Goal: Task Accomplishment & Management: Use online tool/utility

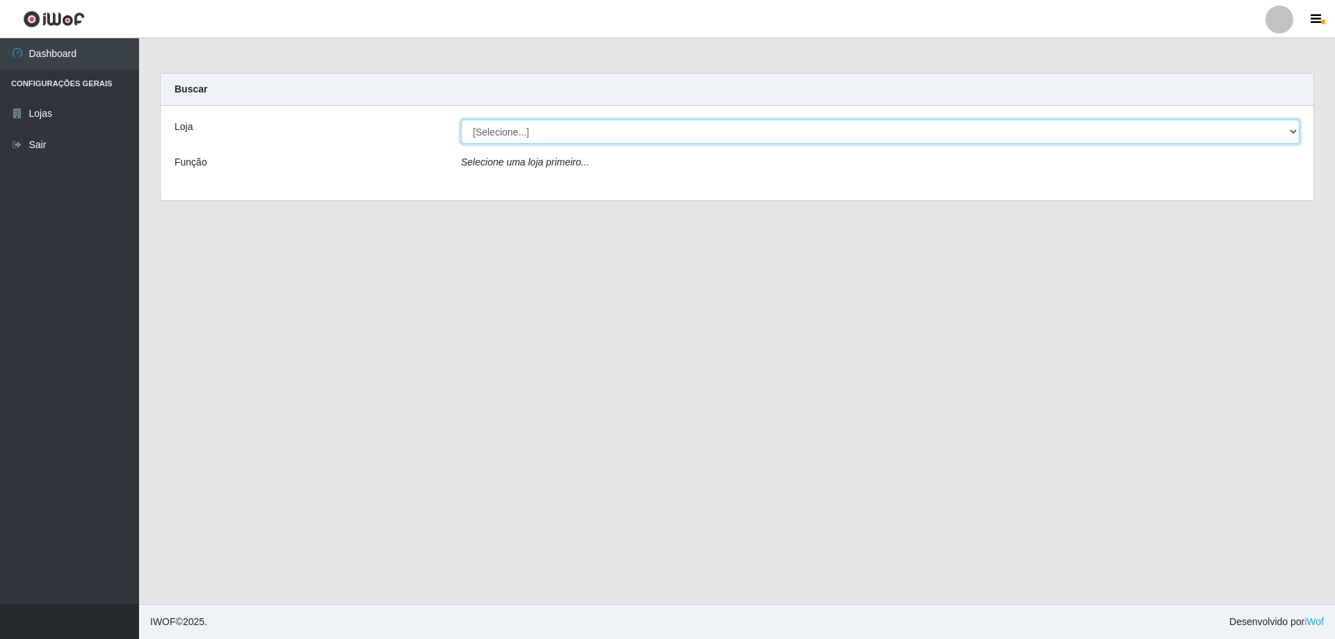
click at [583, 138] on select "[Selecione...] Atacado Vem - [STREET_ADDRESS]" at bounding box center [880, 132] width 838 height 24
select select "461"
click at [461, 120] on select "[Selecione...] Atacado Vem - [STREET_ADDRESS]" at bounding box center [880, 132] width 838 height 24
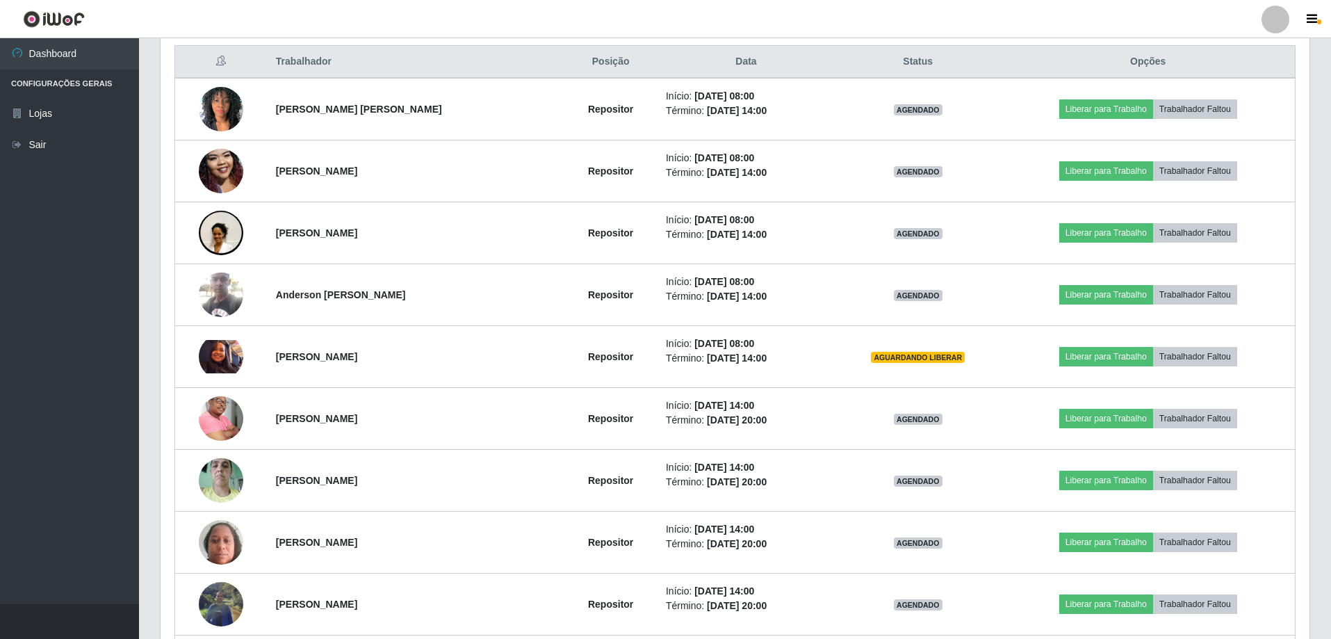
scroll to position [556, 0]
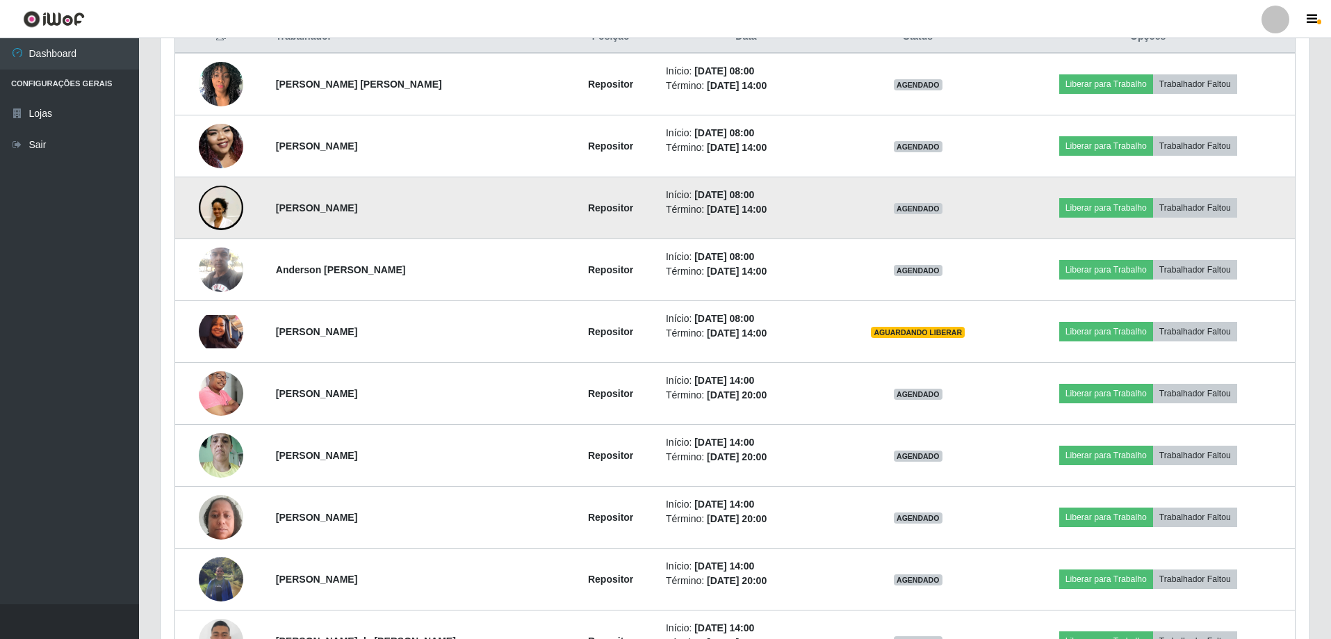
click at [213, 210] on img at bounding box center [221, 208] width 44 height 99
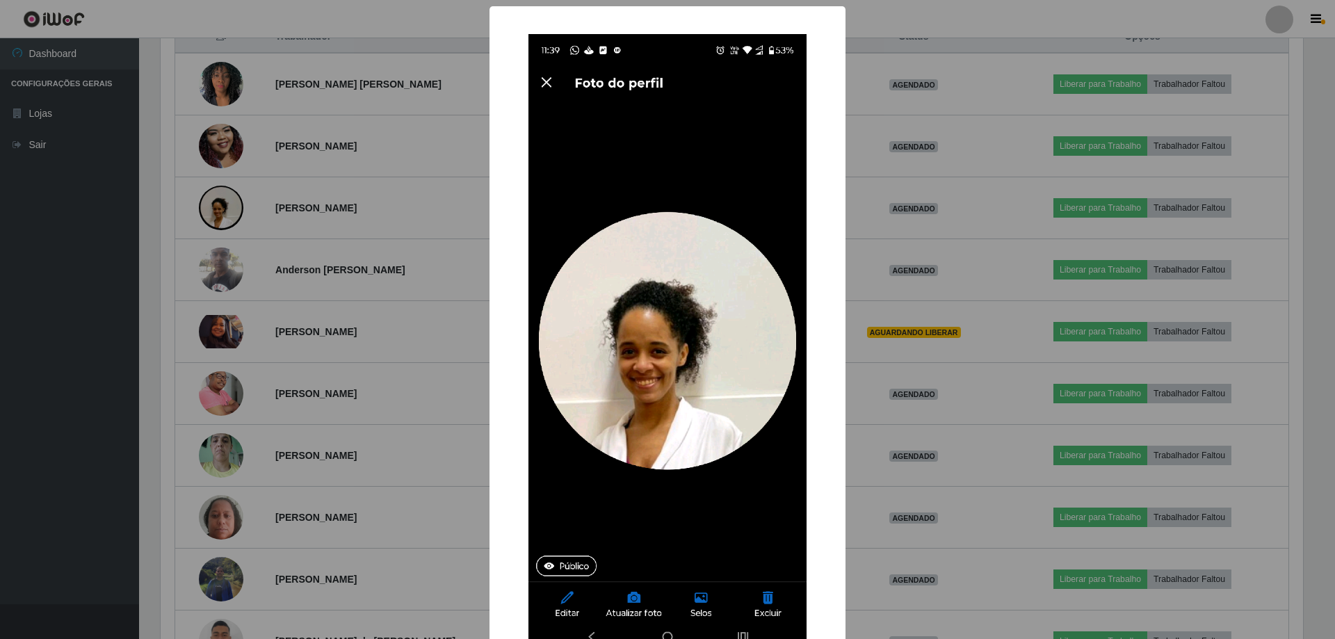
click at [217, 217] on div "× OK Cancel" at bounding box center [667, 319] width 1335 height 639
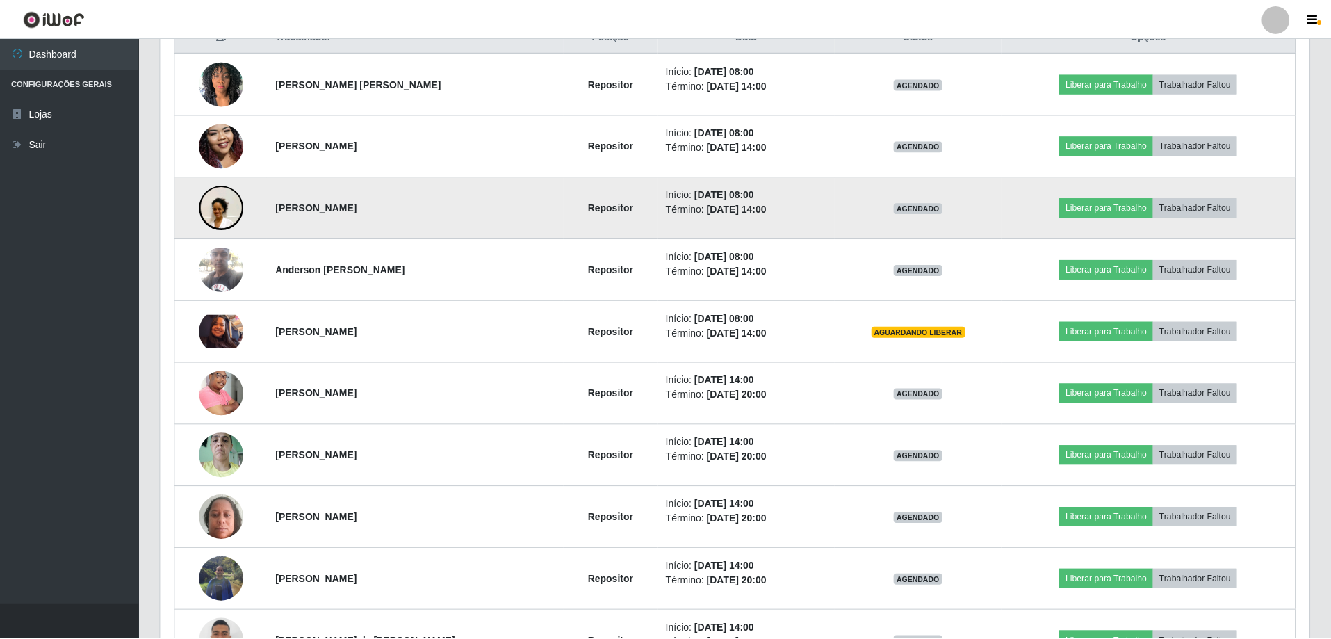
scroll to position [289, 1149]
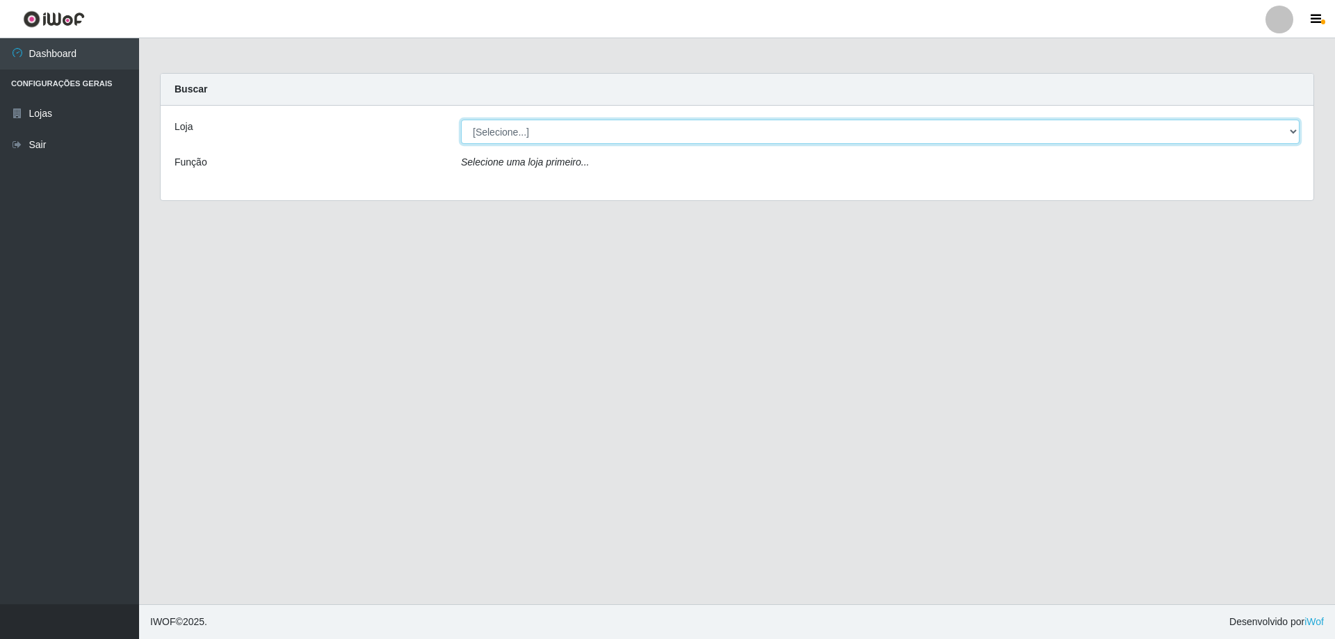
click at [514, 133] on select "[Selecione...] Atacado Vem - [STREET_ADDRESS]" at bounding box center [880, 132] width 838 height 24
select select "461"
click at [461, 120] on select "[Selecione...] Atacado Vem - [STREET_ADDRESS]" at bounding box center [880, 132] width 838 height 24
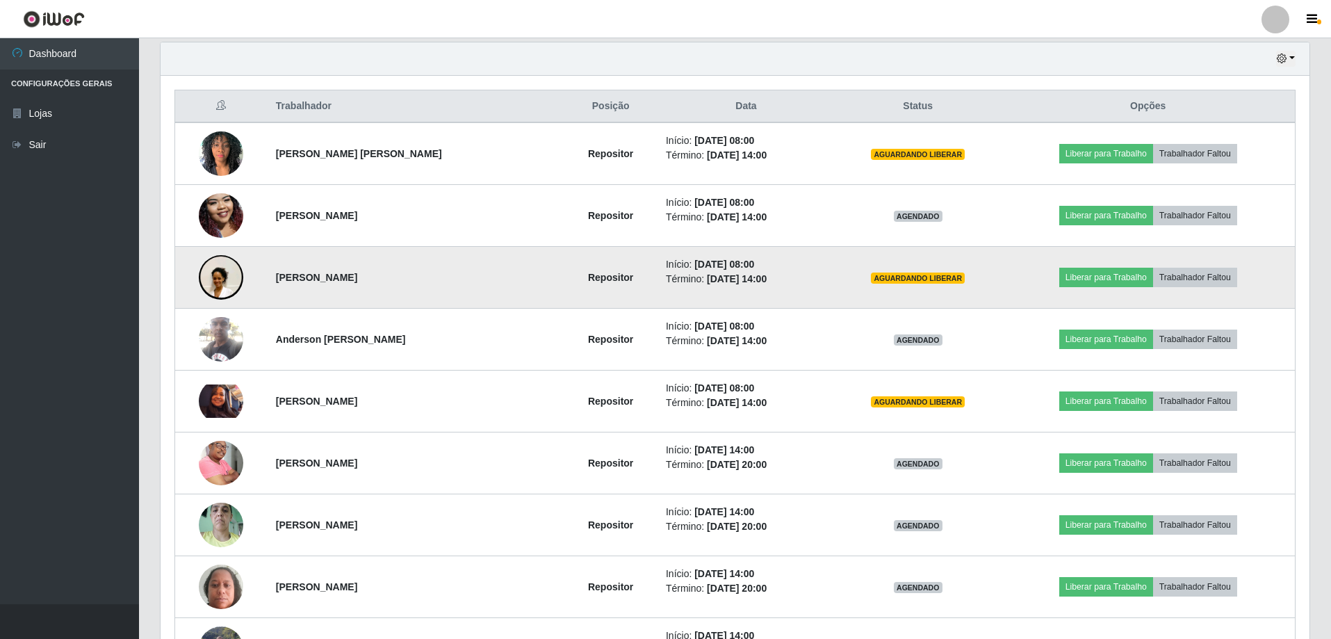
scroll to position [556, 0]
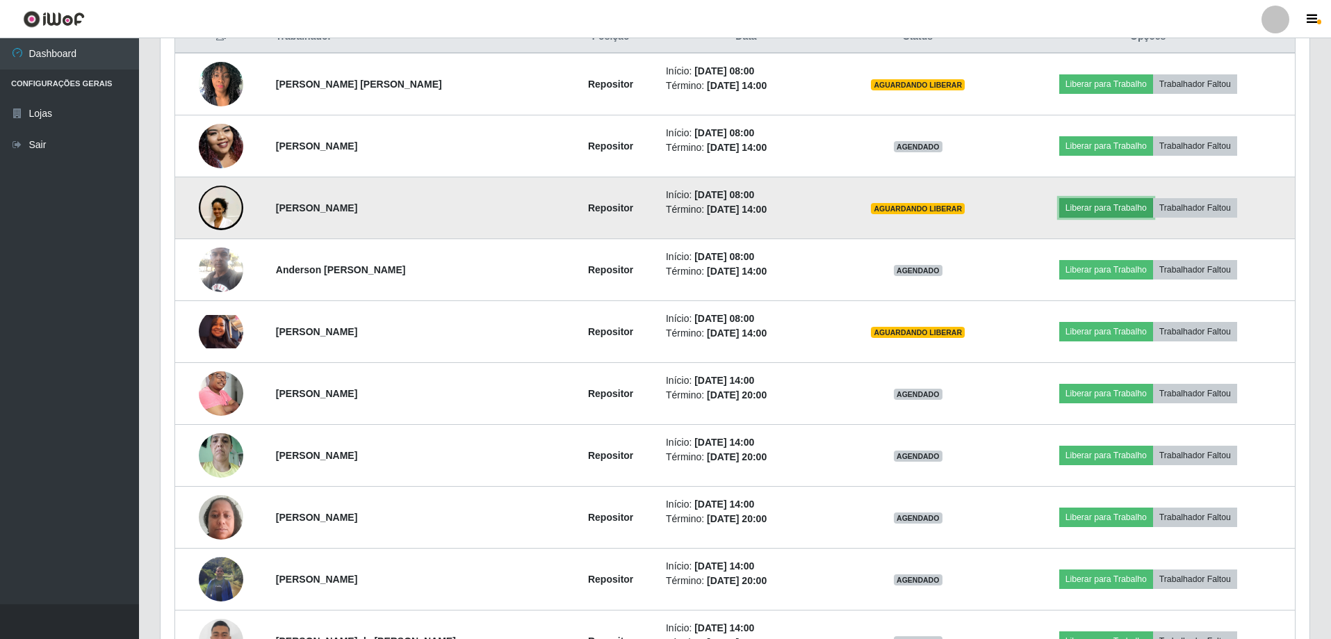
click at [1082, 205] on button "Liberar para Trabalho" at bounding box center [1106, 207] width 94 height 19
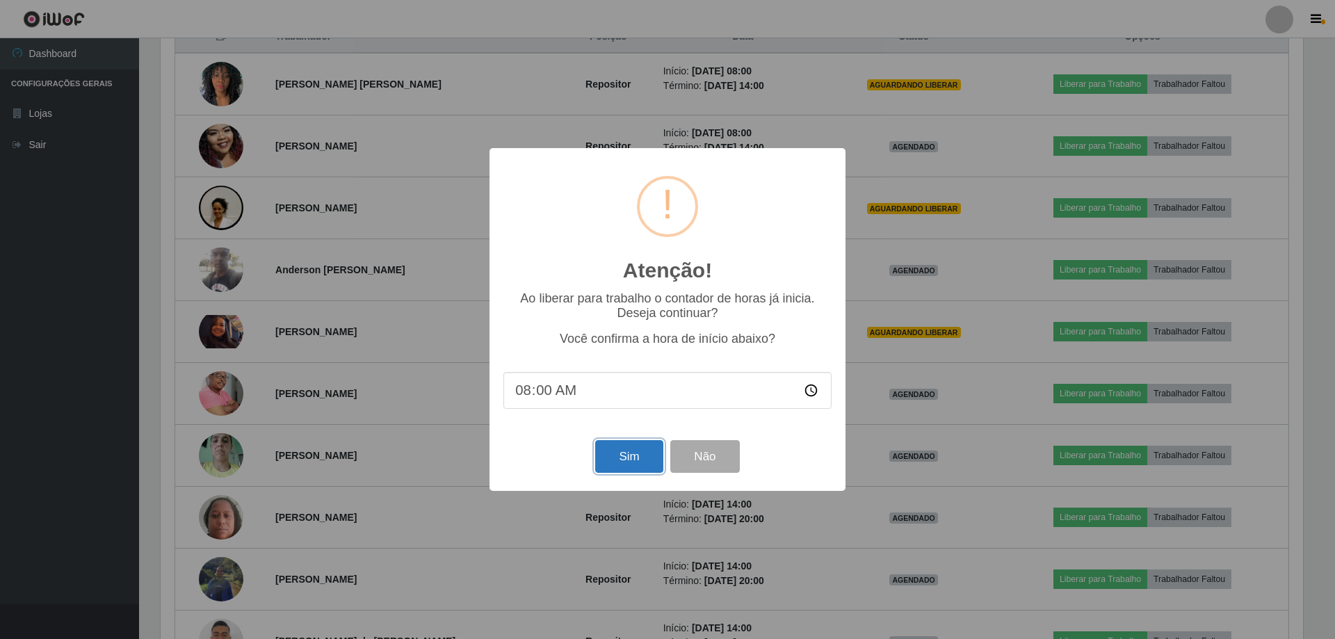
click at [643, 457] on button "Sim" at bounding box center [628, 456] width 67 height 33
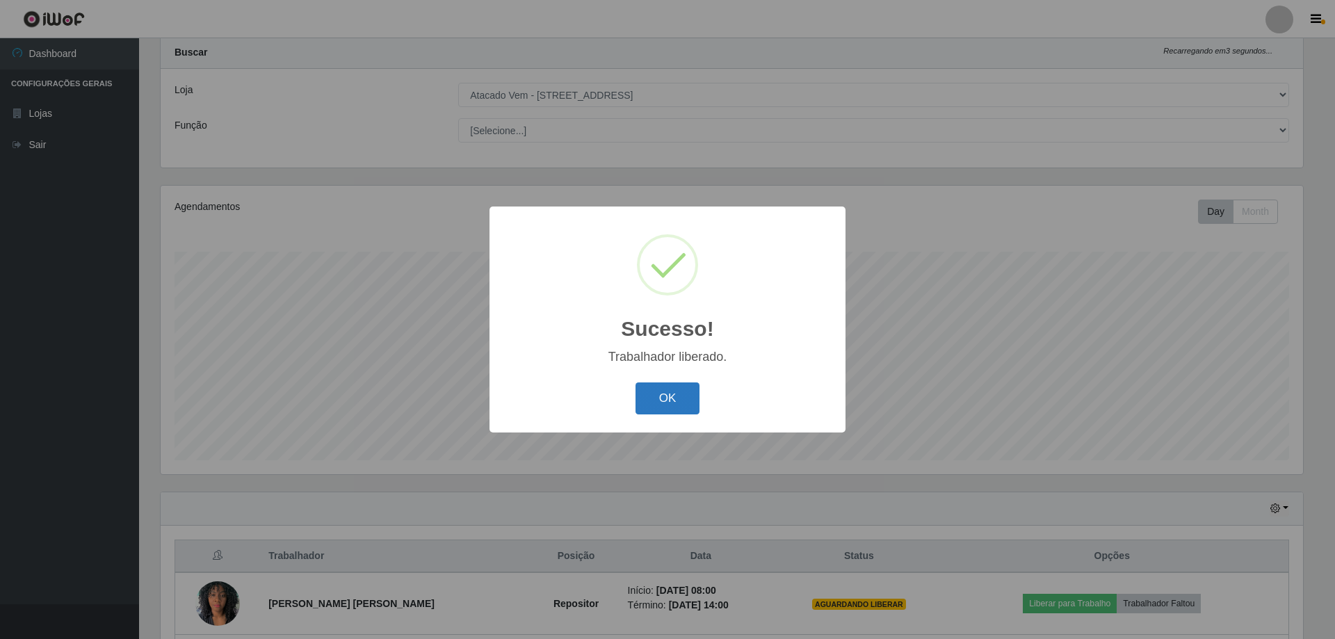
click at [653, 396] on button "OK" at bounding box center [667, 398] width 65 height 33
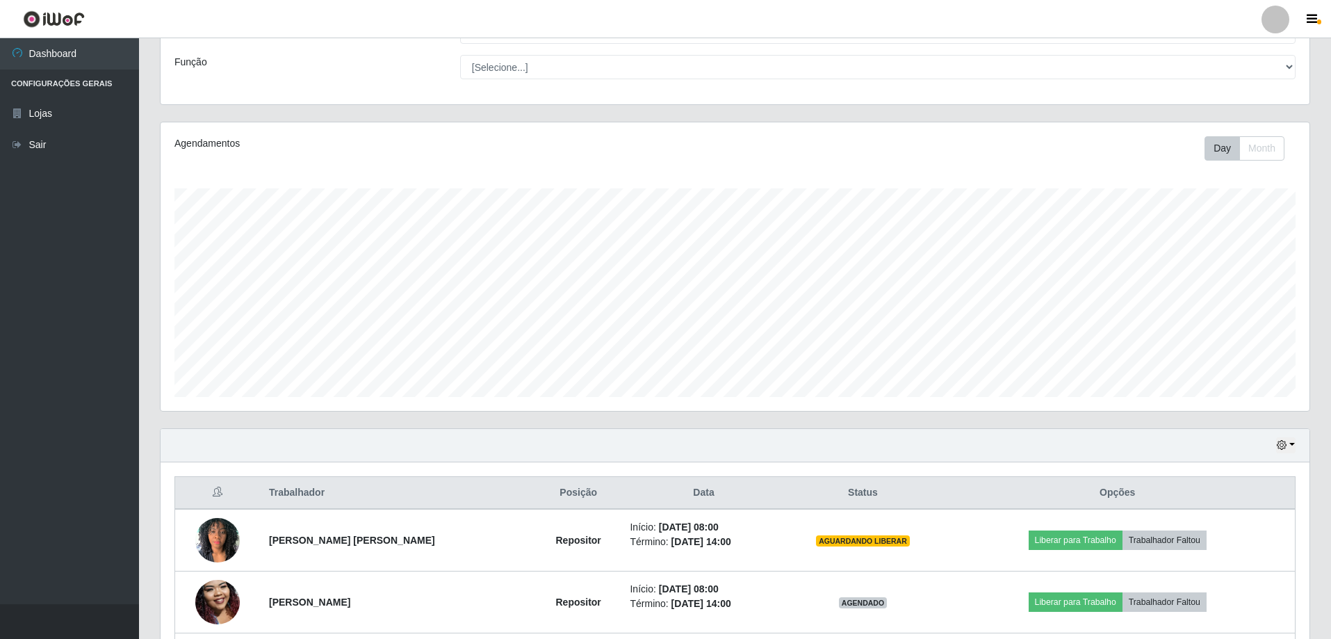
scroll to position [245, 0]
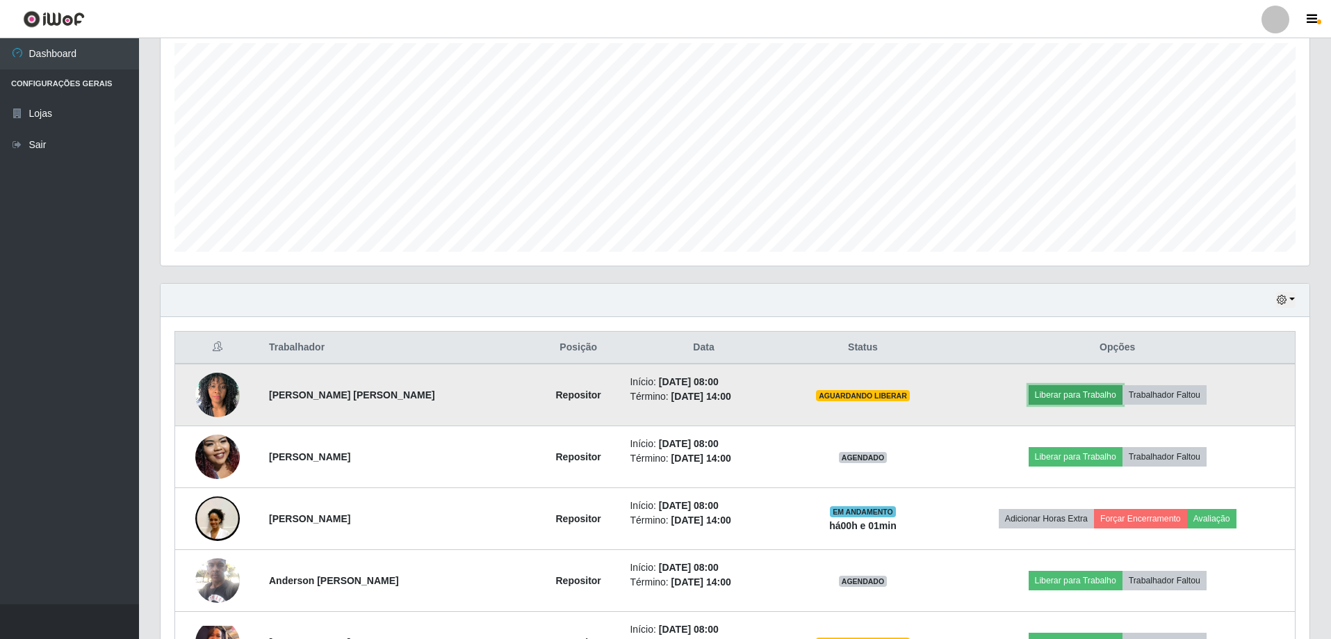
click at [1091, 389] on button "Liberar para Trabalho" at bounding box center [1076, 394] width 94 height 19
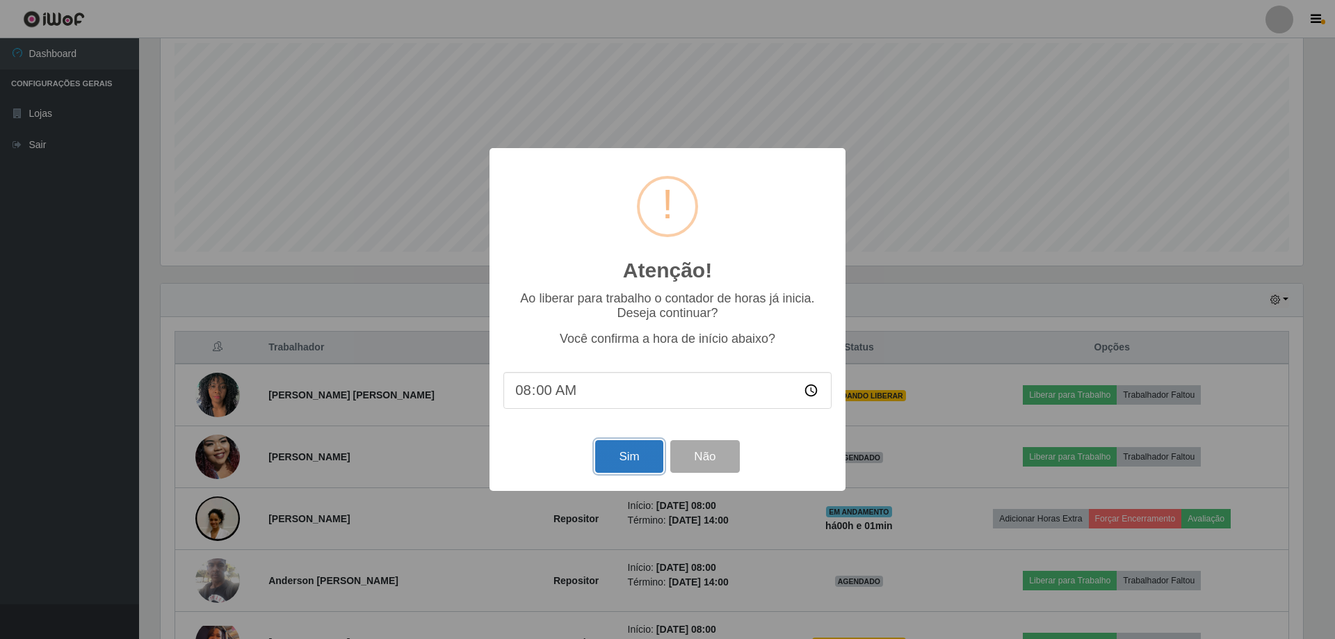
click at [645, 462] on button "Sim" at bounding box center [628, 456] width 67 height 33
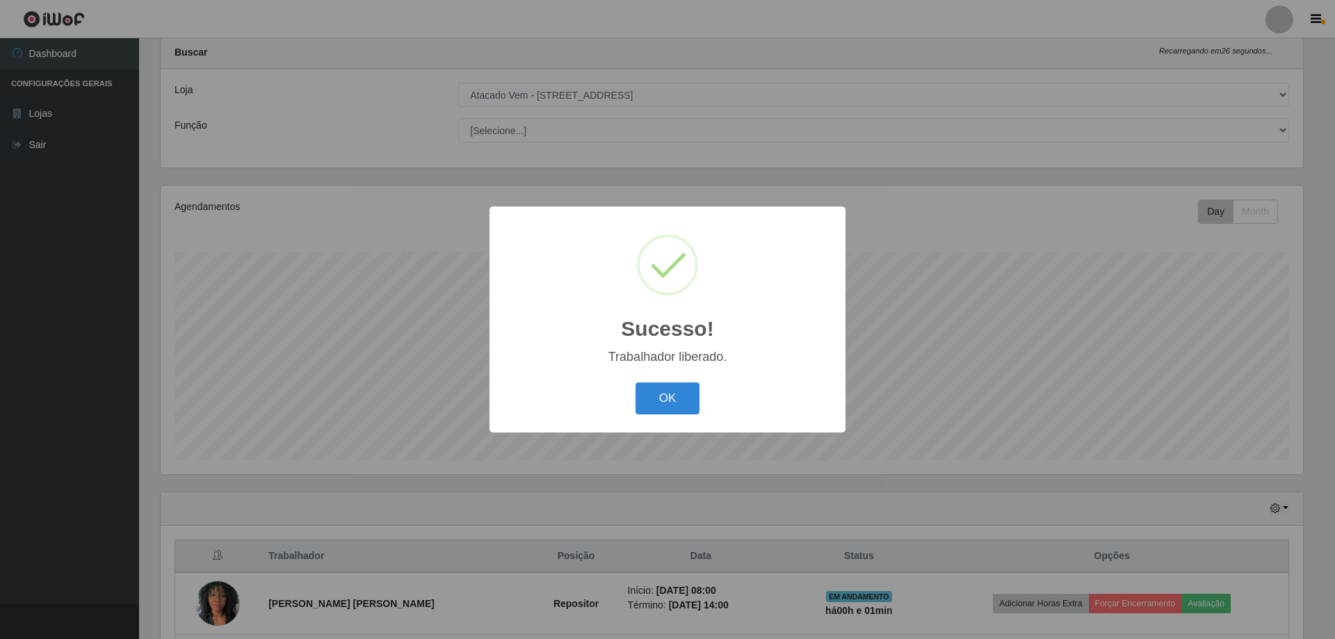
click at [666, 400] on button "OK" at bounding box center [667, 398] width 65 height 33
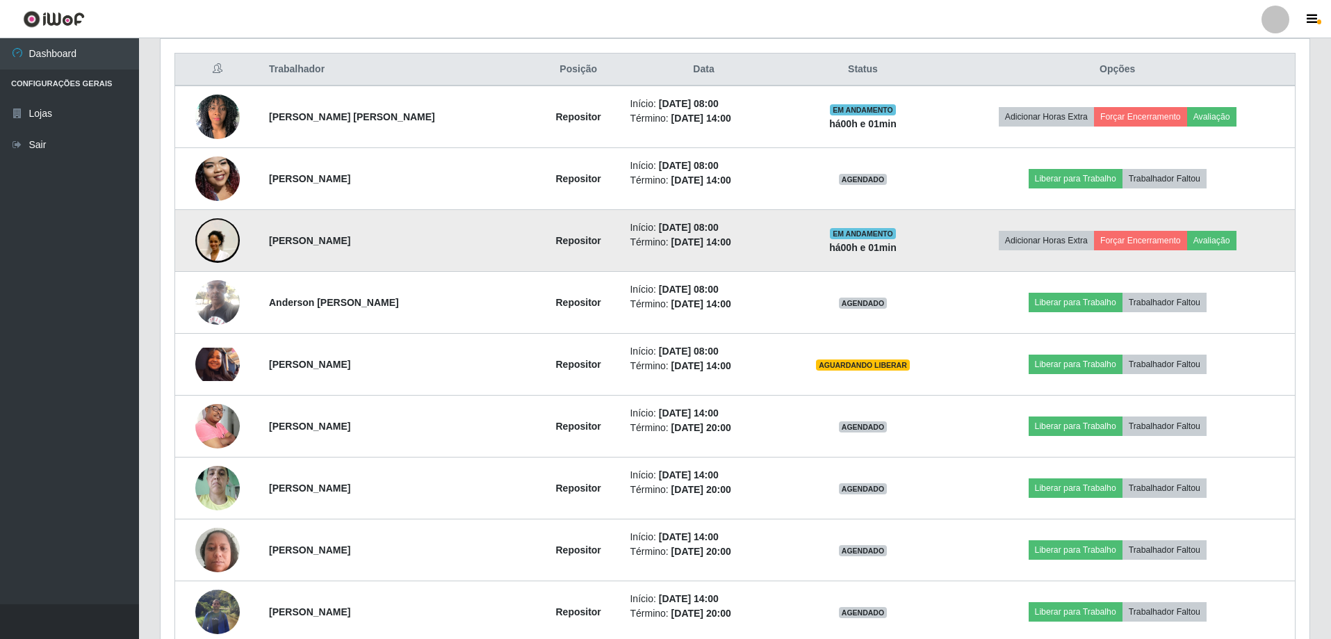
scroll to position [593, 0]
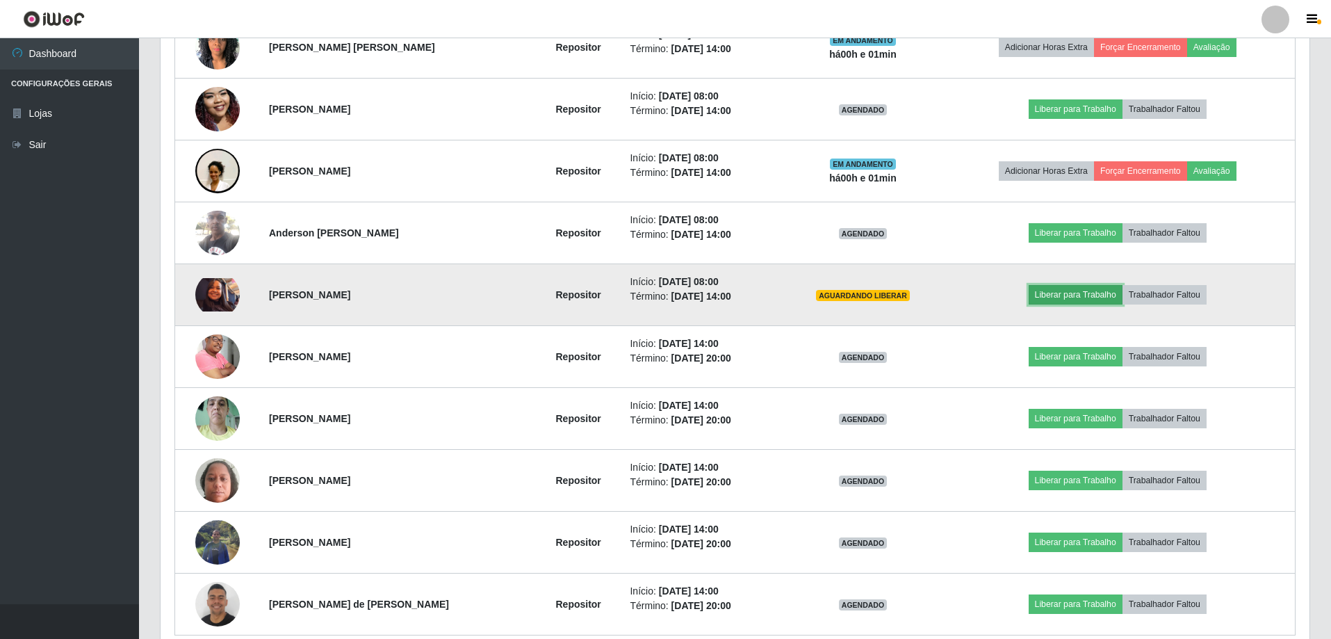
click at [1049, 295] on button "Liberar para Trabalho" at bounding box center [1076, 294] width 94 height 19
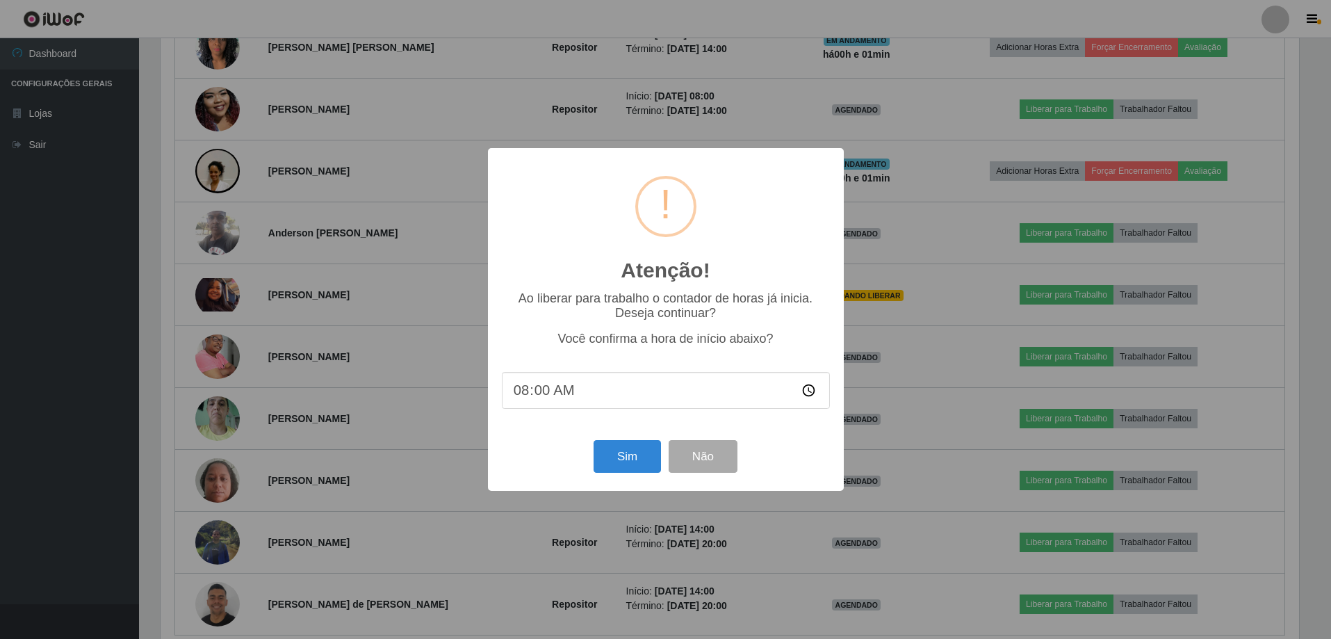
scroll to position [289, 1142]
click at [609, 460] on button "Sim" at bounding box center [628, 456] width 67 height 33
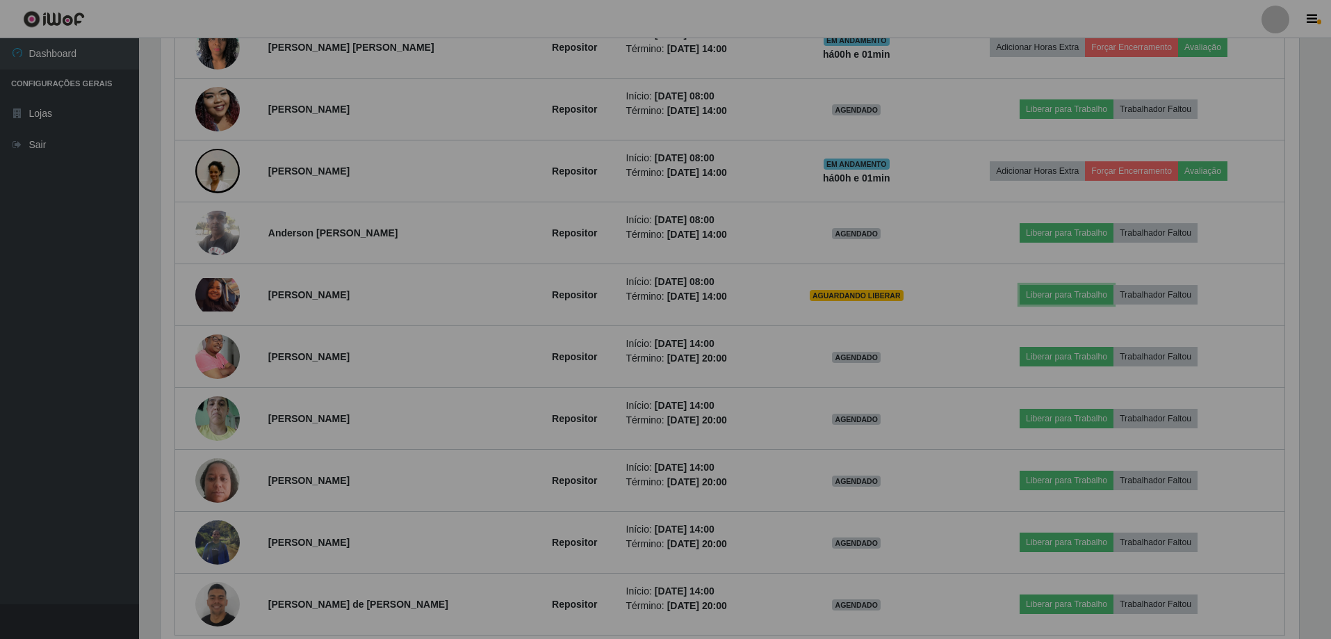
scroll to position [0, 0]
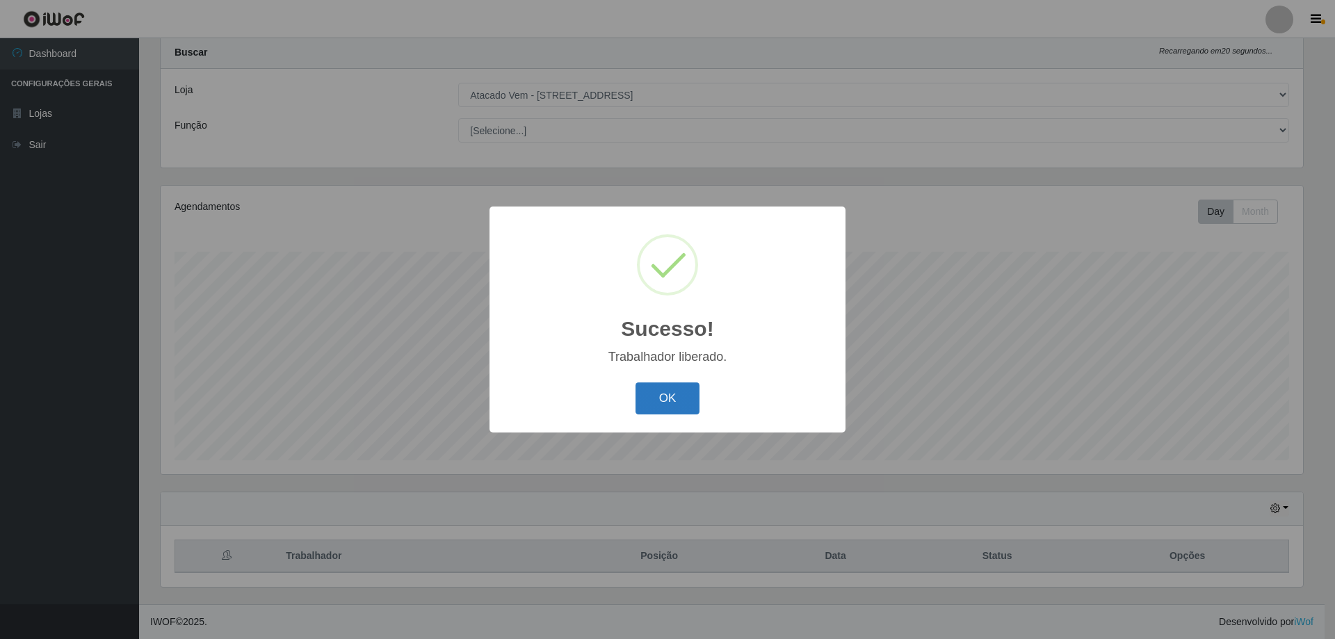
click at [678, 396] on button "OK" at bounding box center [667, 398] width 65 height 33
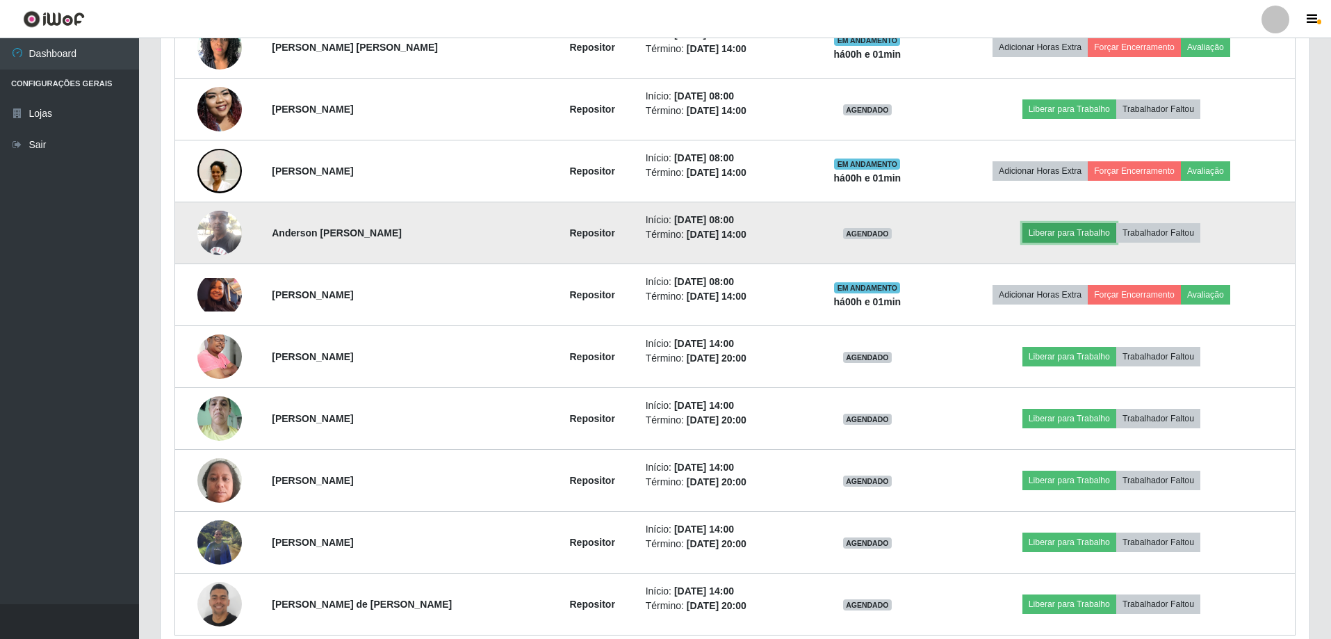
click at [1055, 236] on button "Liberar para Trabalho" at bounding box center [1070, 232] width 94 height 19
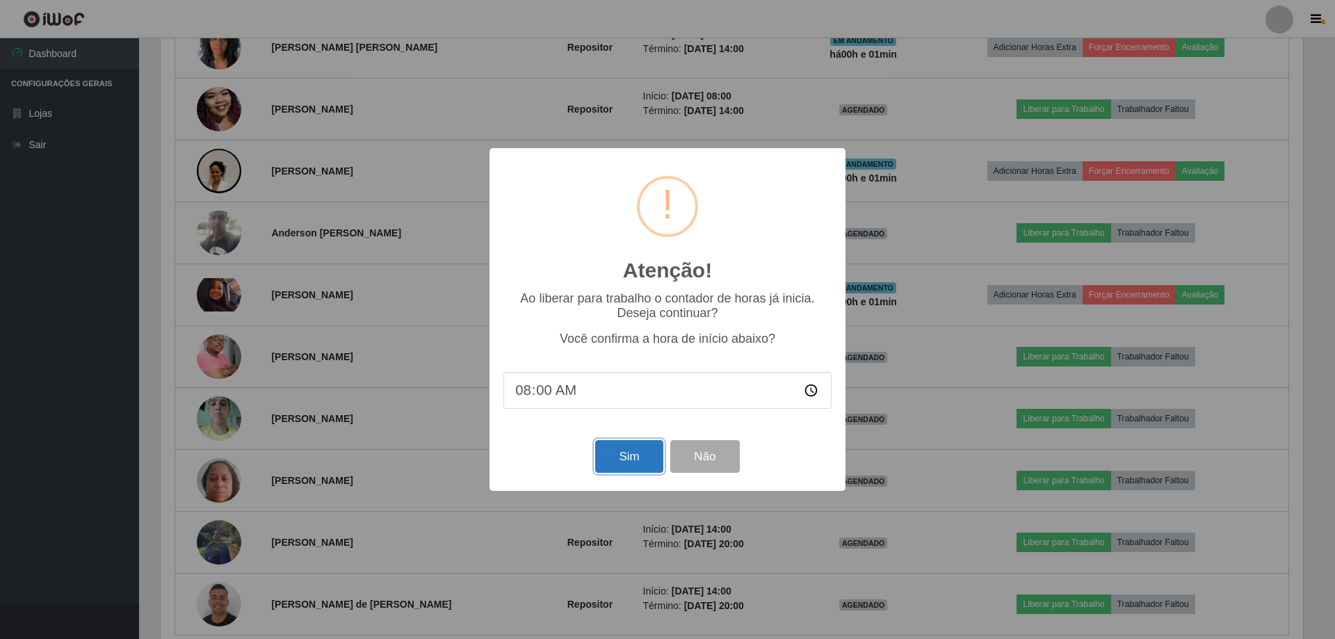
click at [655, 462] on button "Sim" at bounding box center [628, 456] width 67 height 33
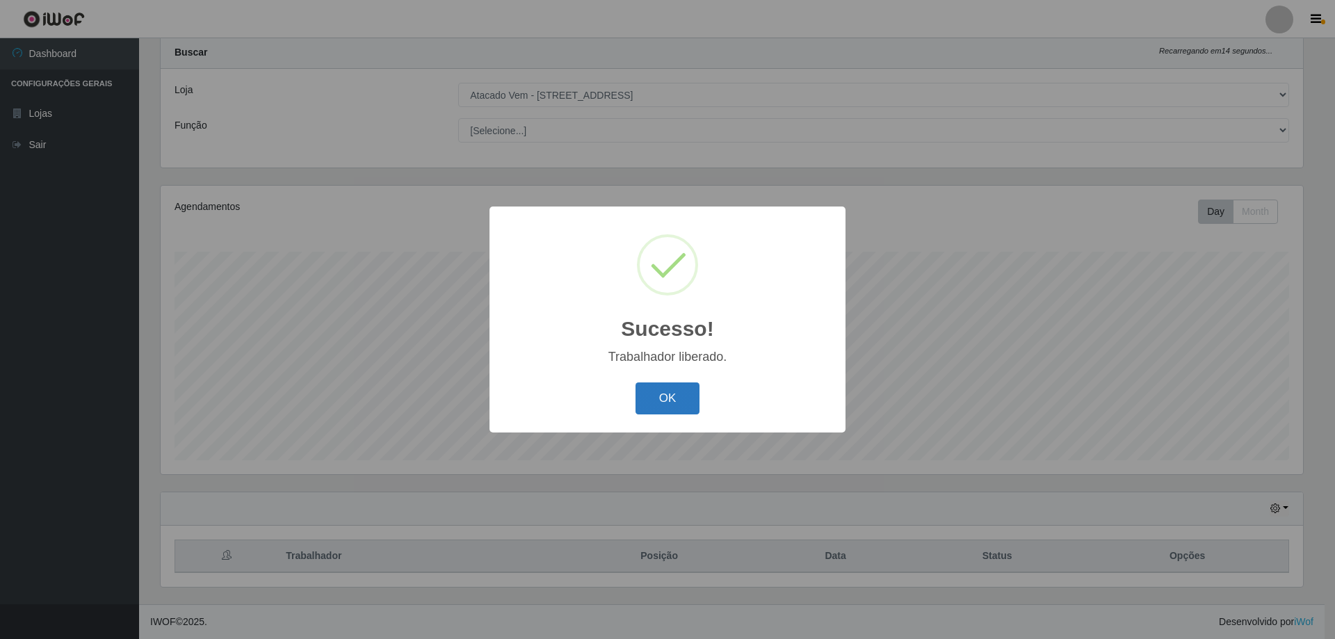
click at [676, 407] on button "OK" at bounding box center [667, 398] width 65 height 33
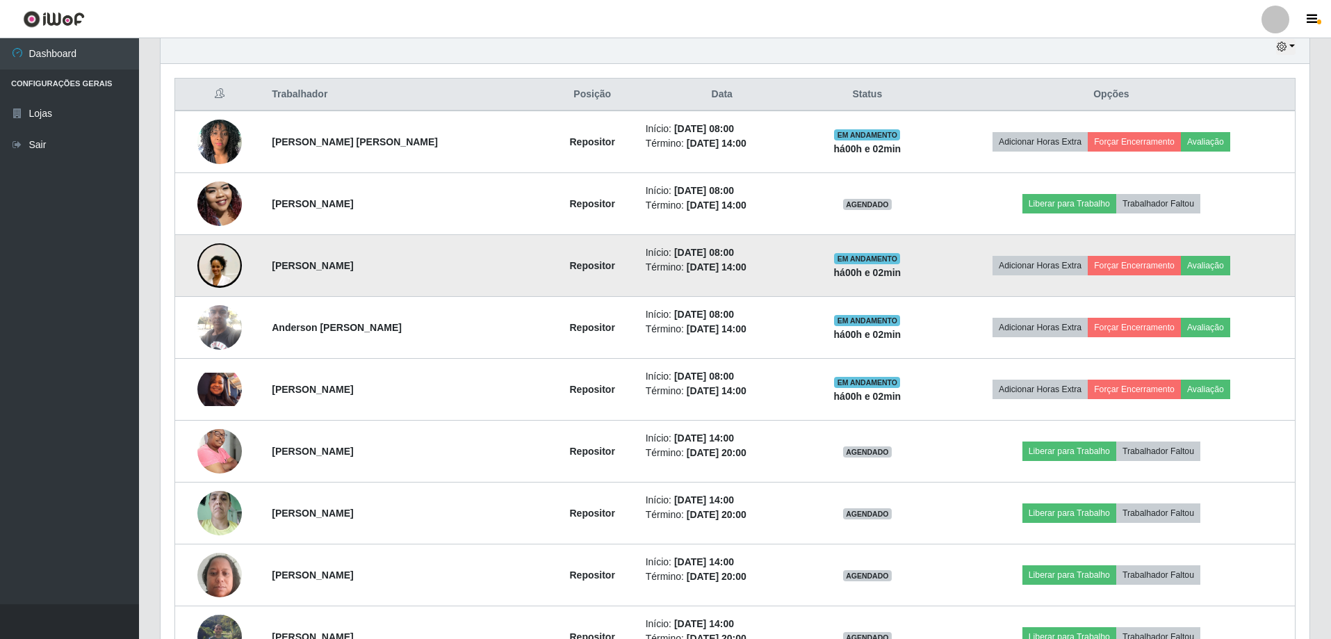
scroll to position [523, 0]
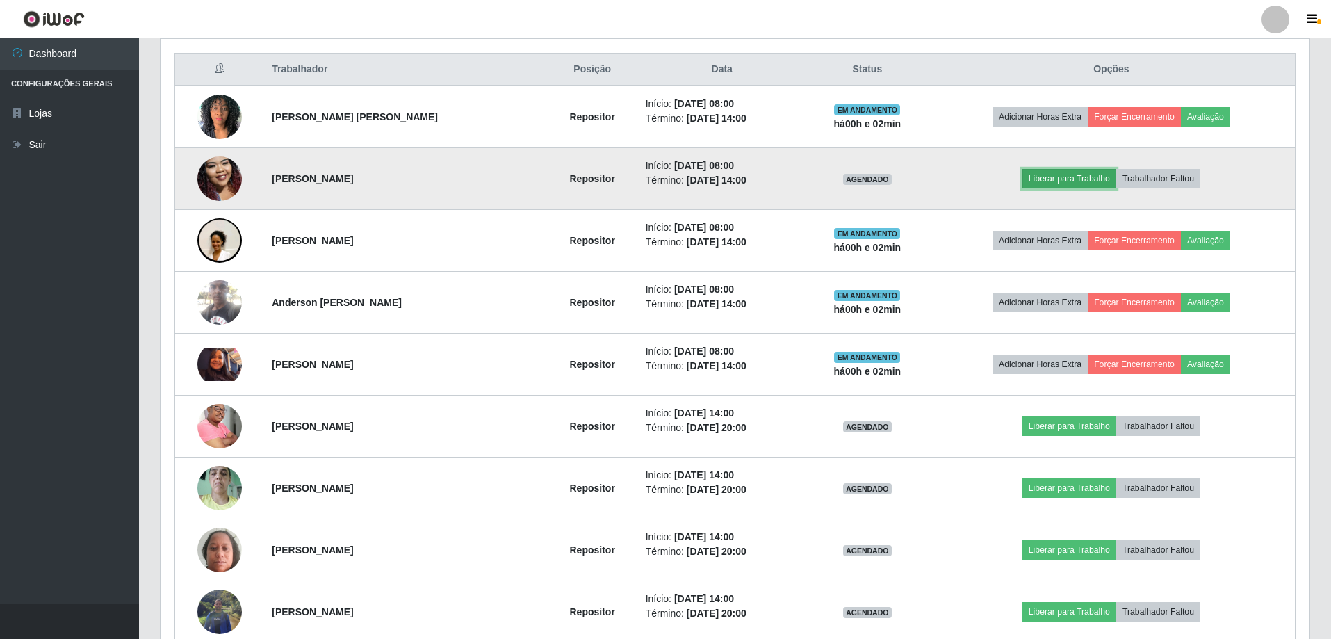
click at [1070, 180] on button "Liberar para Trabalho" at bounding box center [1070, 178] width 94 height 19
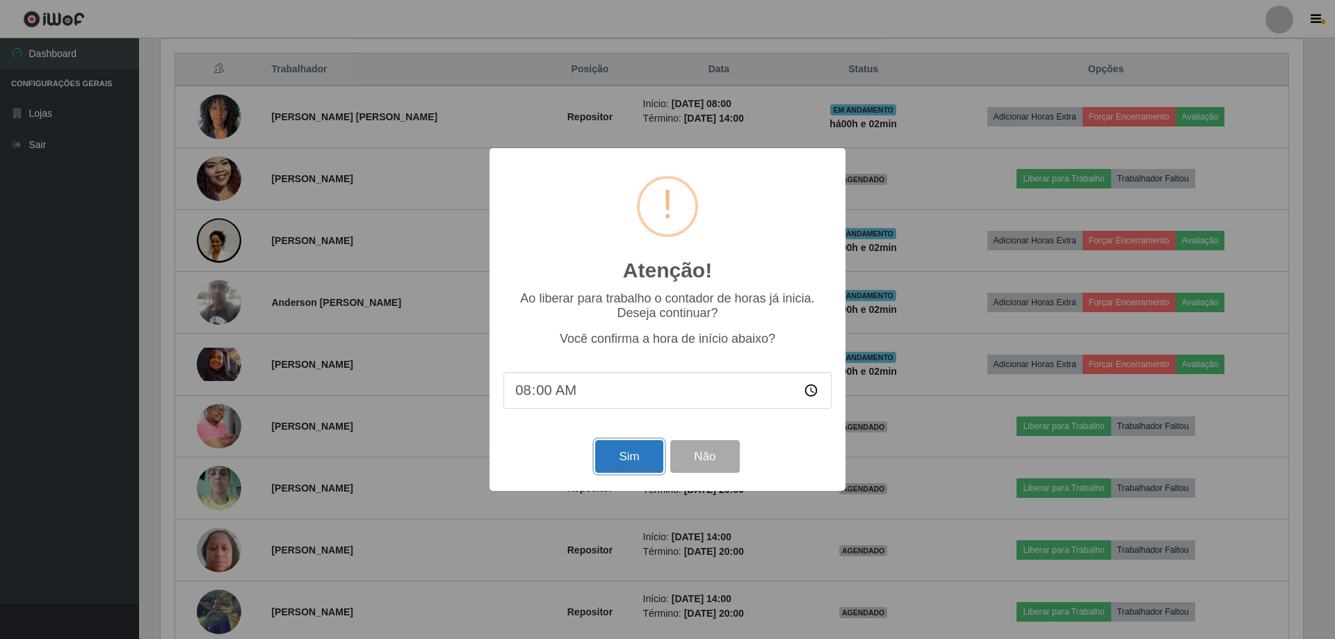
drag, startPoint x: 619, startPoint y: 462, endPoint x: 625, endPoint y: 456, distance: 8.4
click at [622, 462] on button "Sim" at bounding box center [628, 456] width 67 height 33
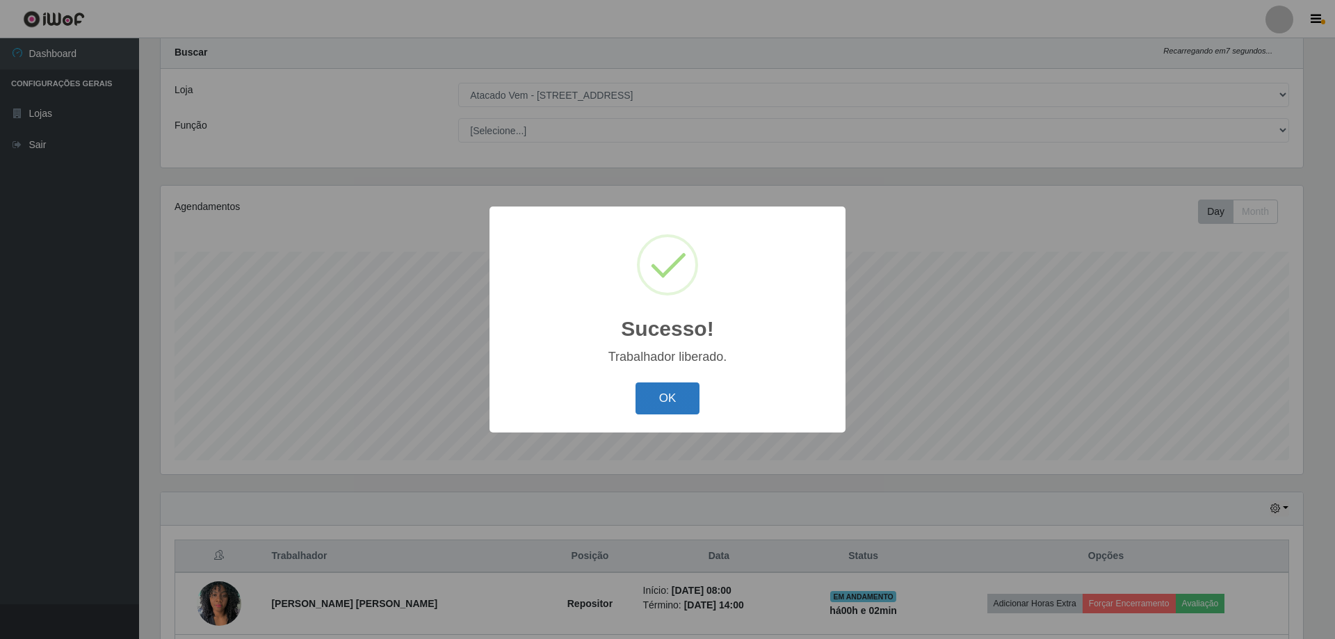
click at [681, 396] on button "OK" at bounding box center [667, 398] width 65 height 33
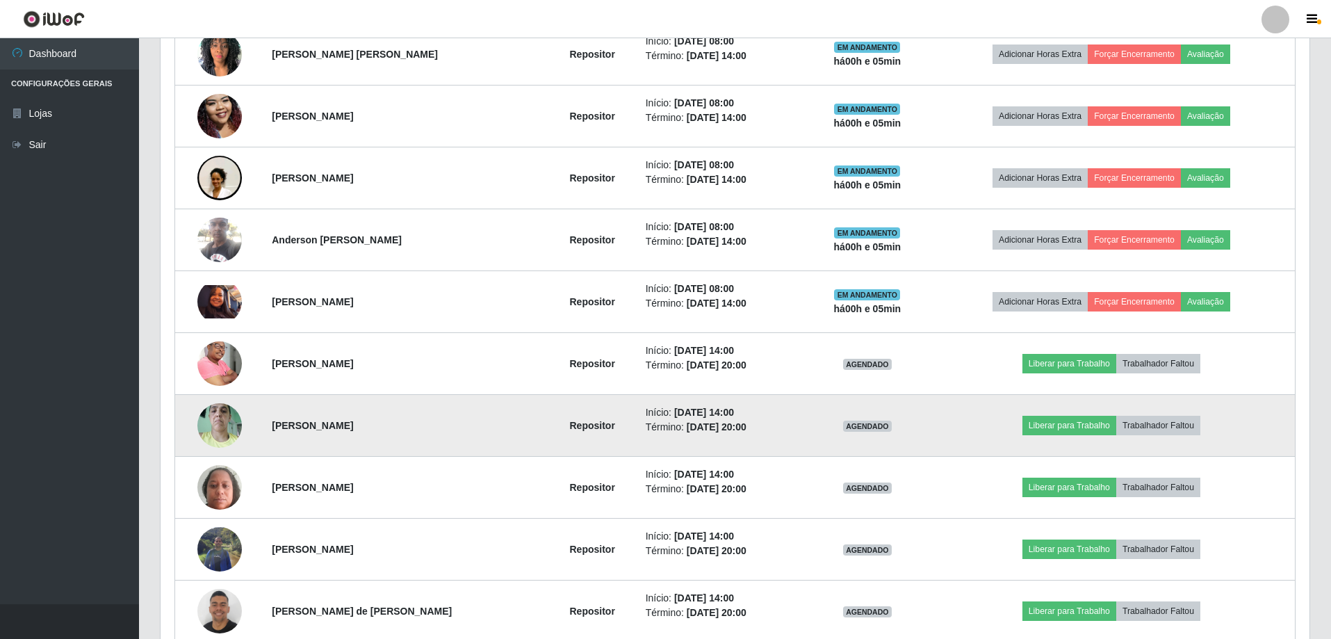
scroll to position [656, 0]
